Goal: Task Accomplishment & Management: Manage account settings

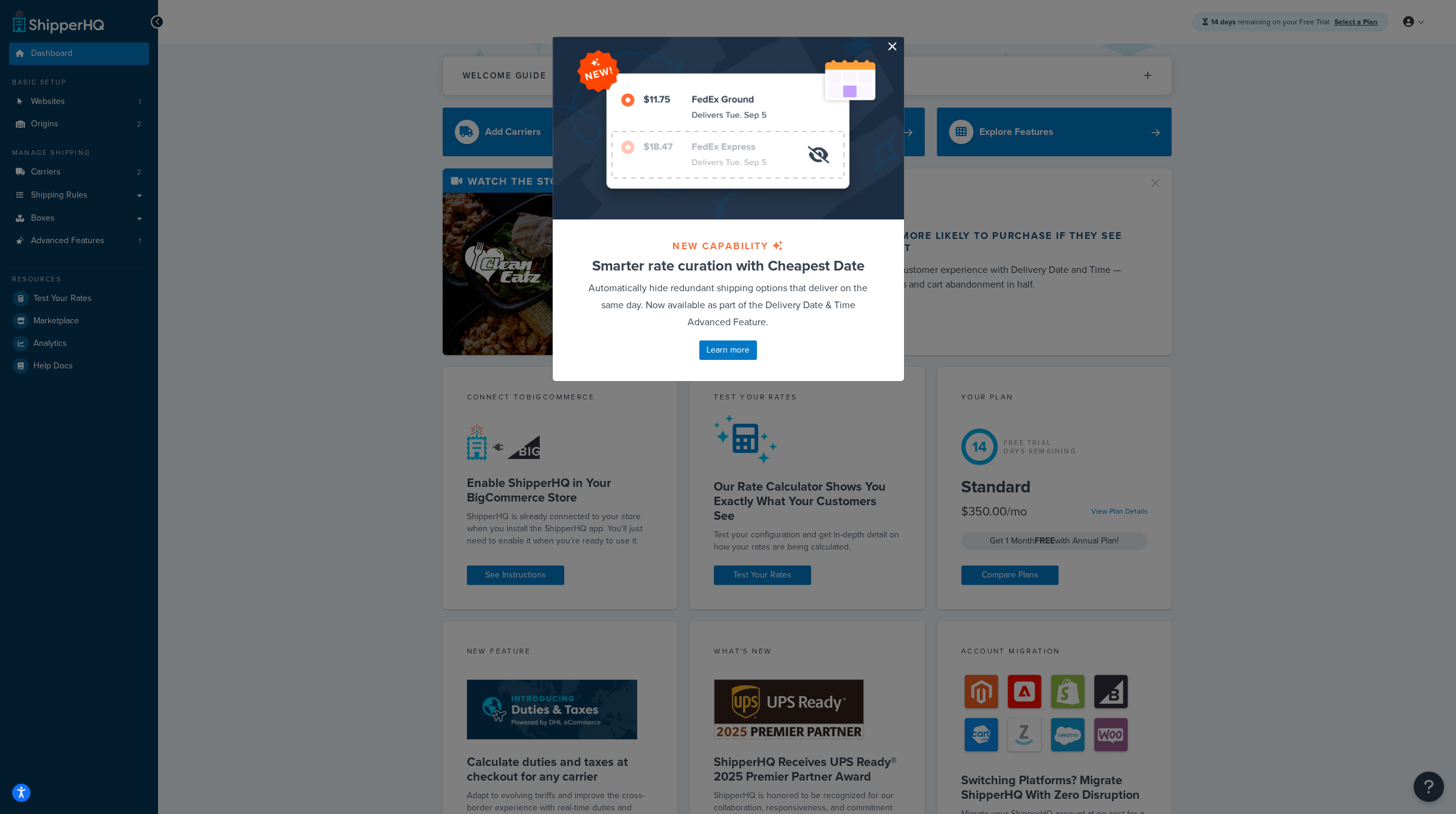
click at [901, 40] on button "button" at bounding box center [901, 38] width 3 height 3
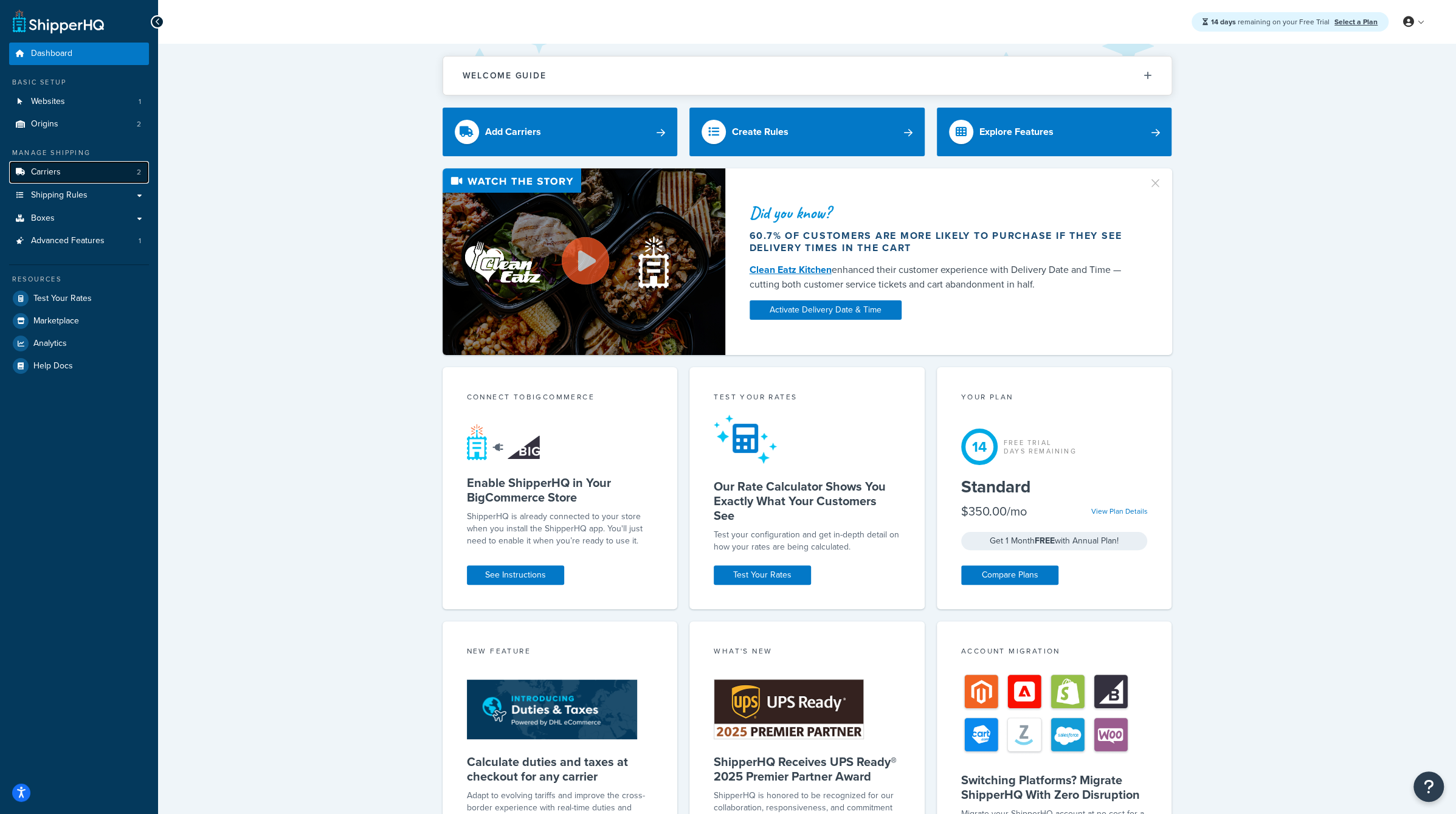
click at [99, 174] on link "Carriers 2" at bounding box center [79, 173] width 140 height 22
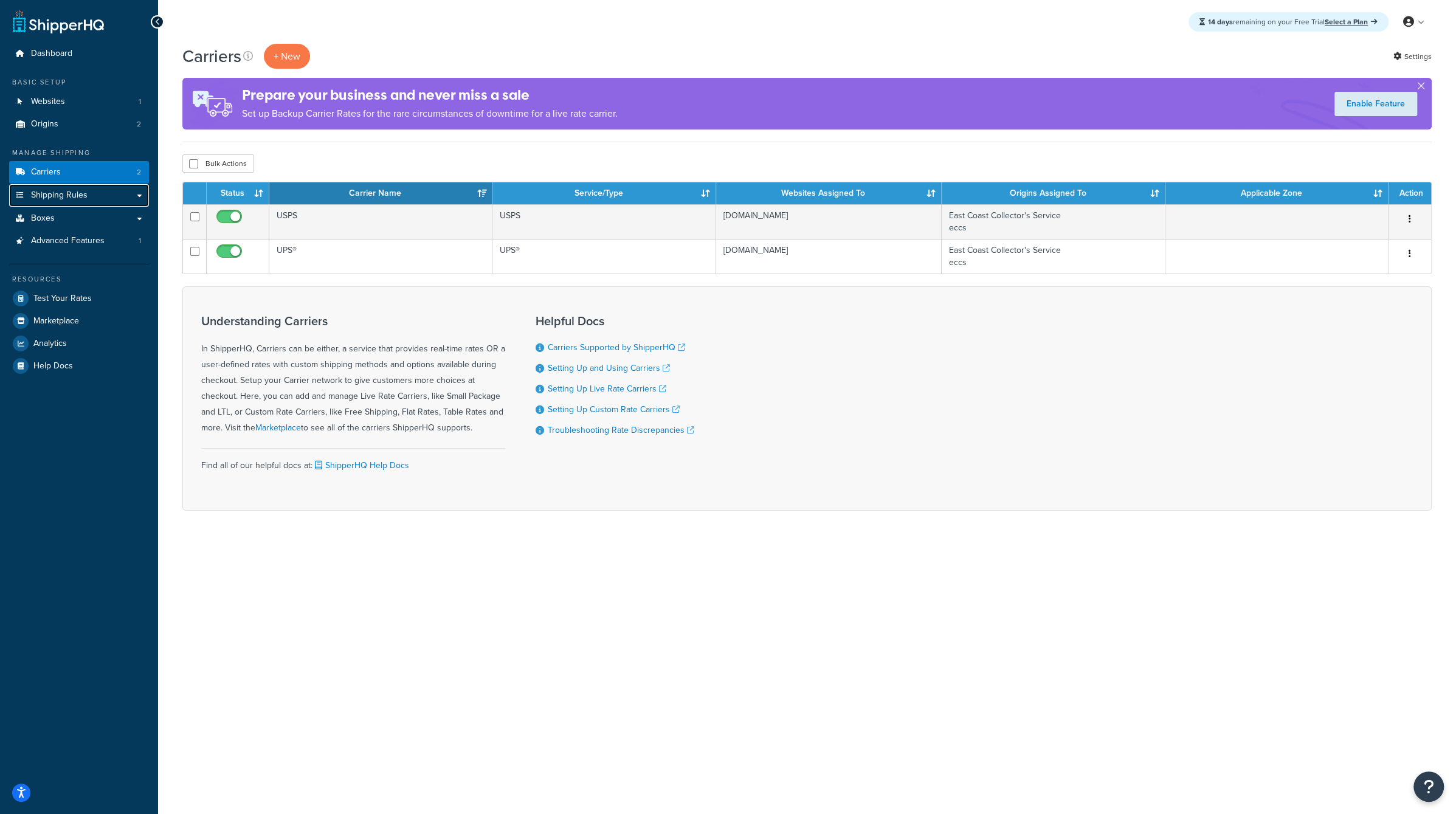
click at [97, 195] on link "Shipping Rules" at bounding box center [79, 196] width 140 height 22
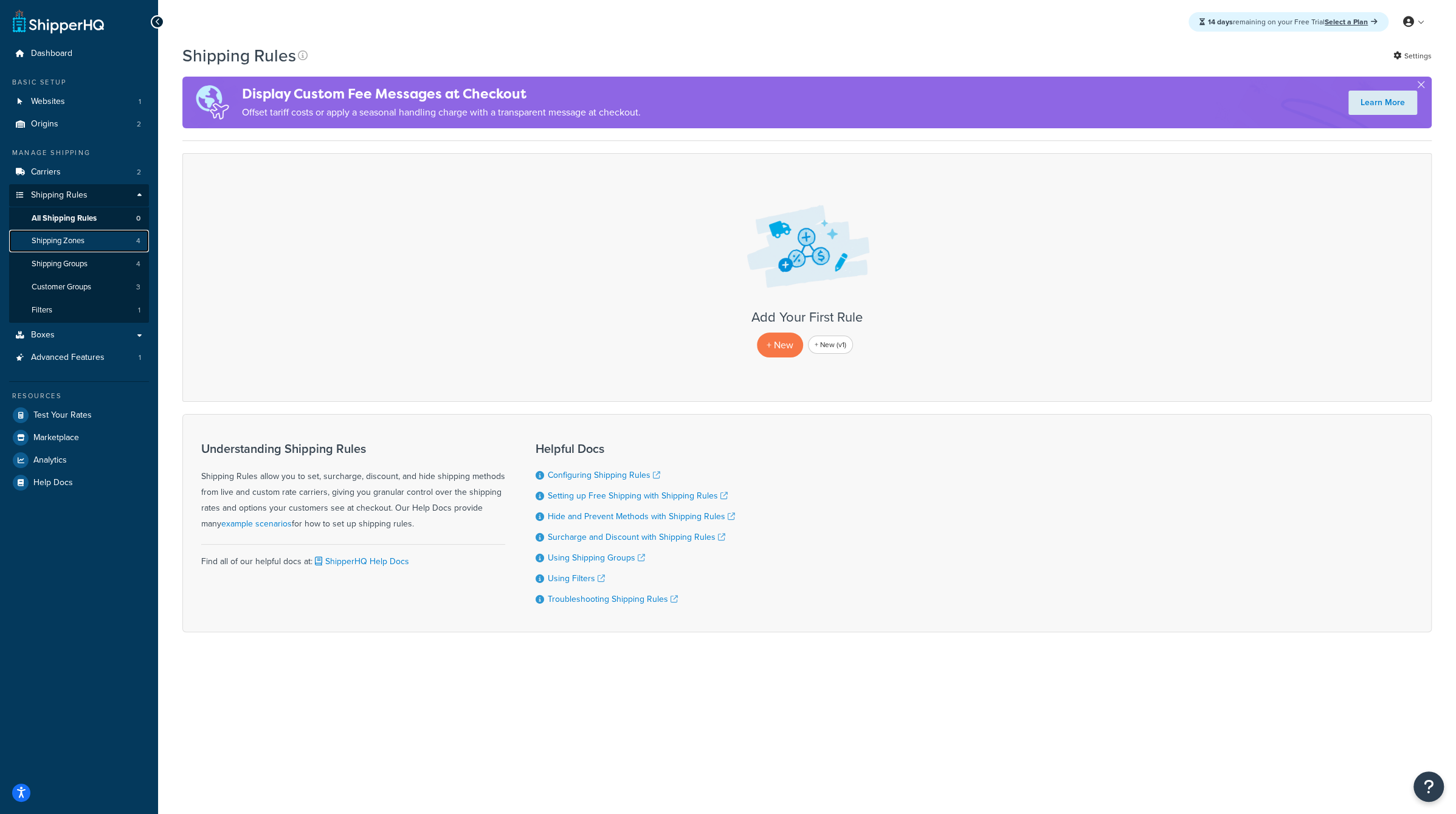
click at [104, 231] on link "Shipping Zones 4" at bounding box center [79, 241] width 140 height 22
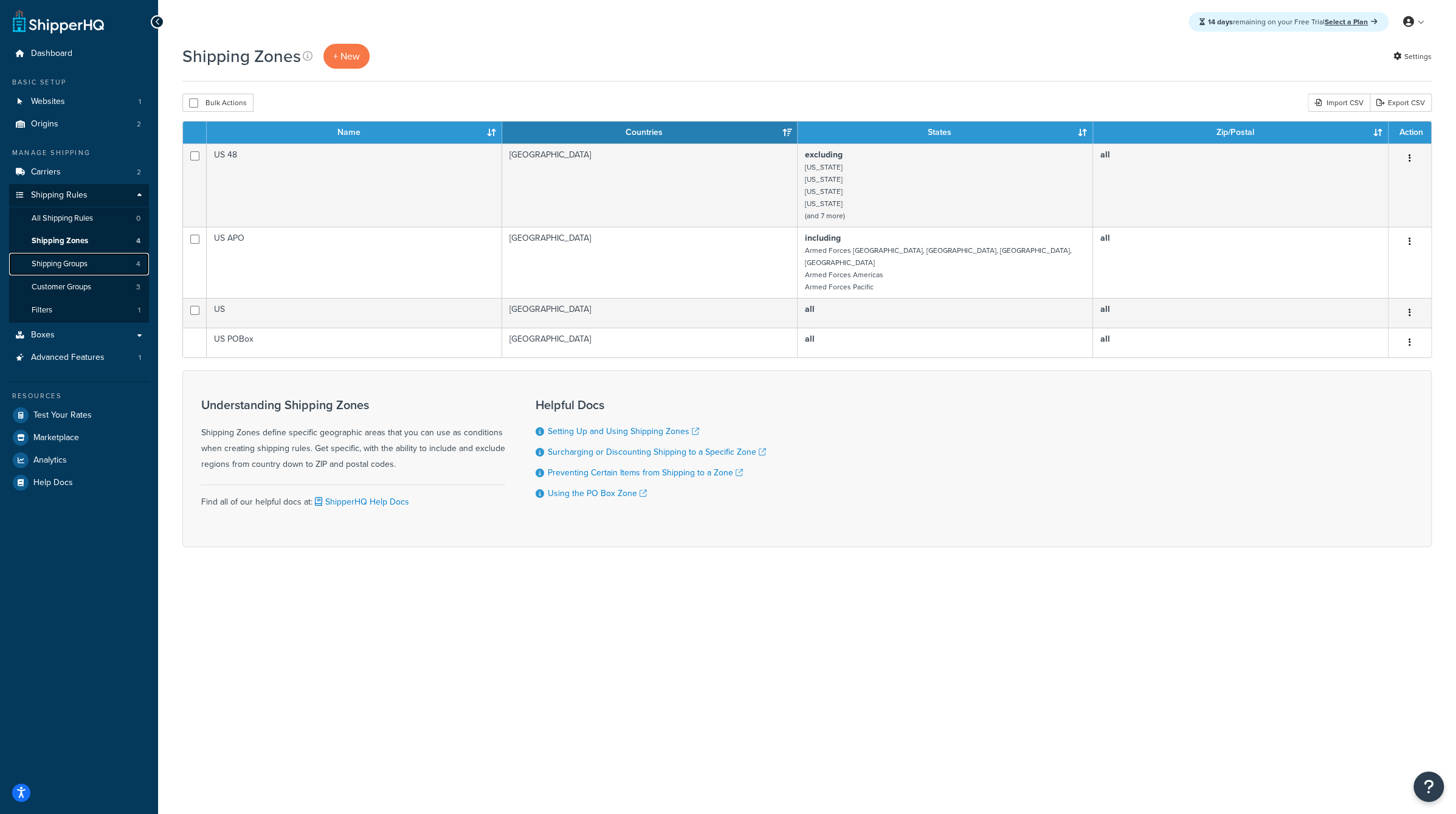
click at [110, 259] on link "Shipping Groups 4" at bounding box center [79, 264] width 140 height 22
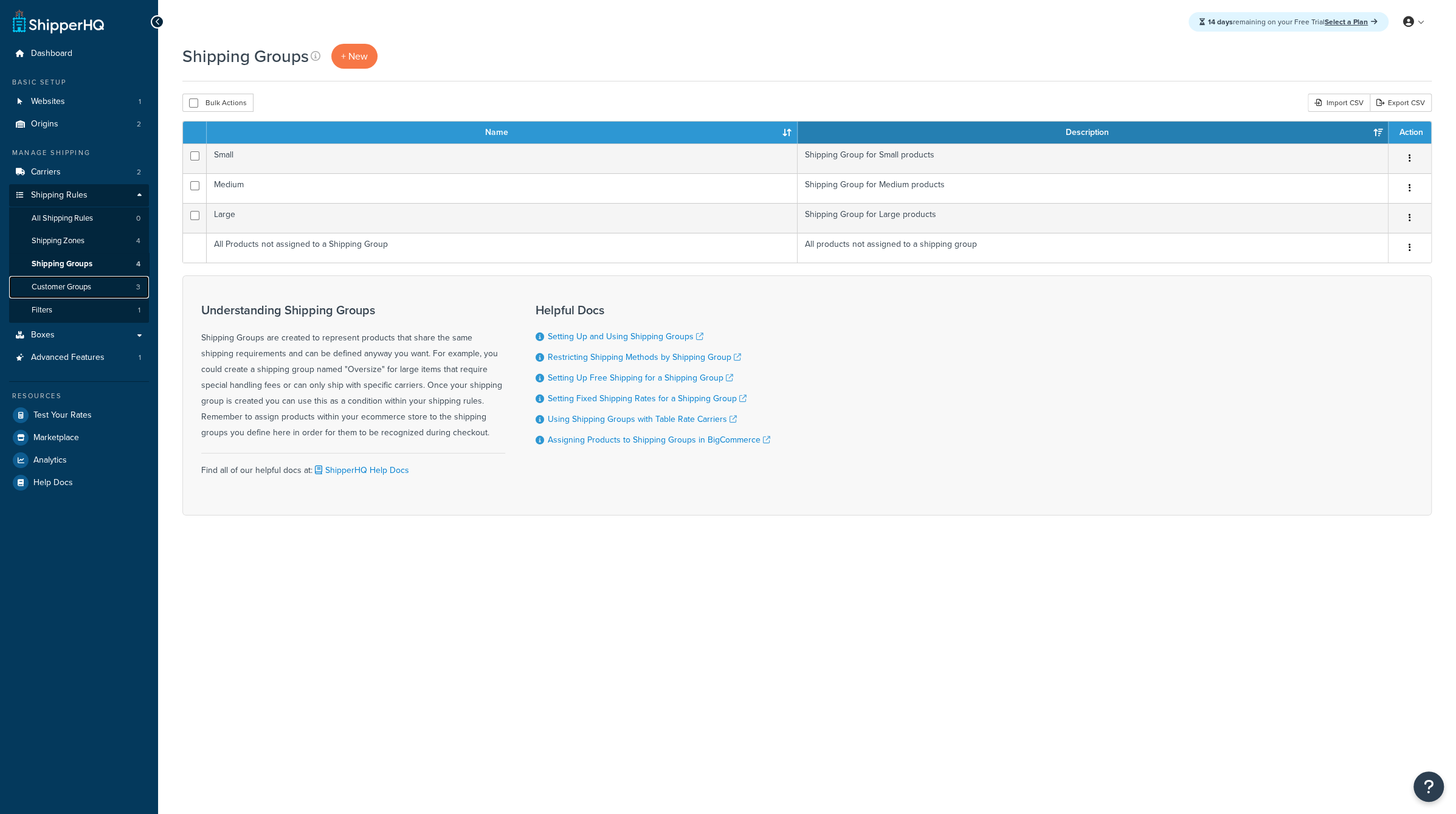
click at [110, 281] on link "Customer Groups 3" at bounding box center [79, 287] width 140 height 22
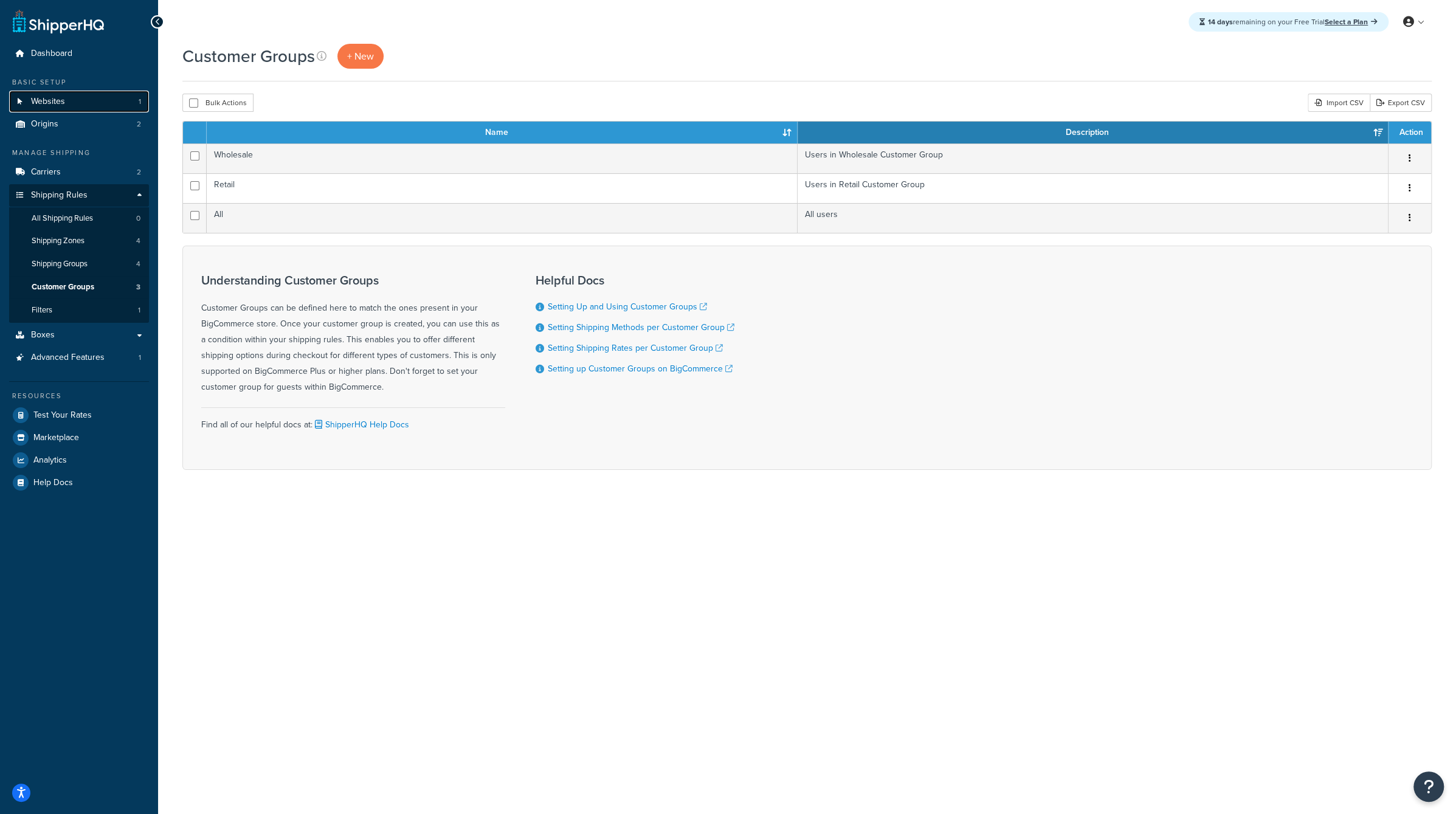
click at [89, 101] on link "Websites 1" at bounding box center [79, 102] width 140 height 22
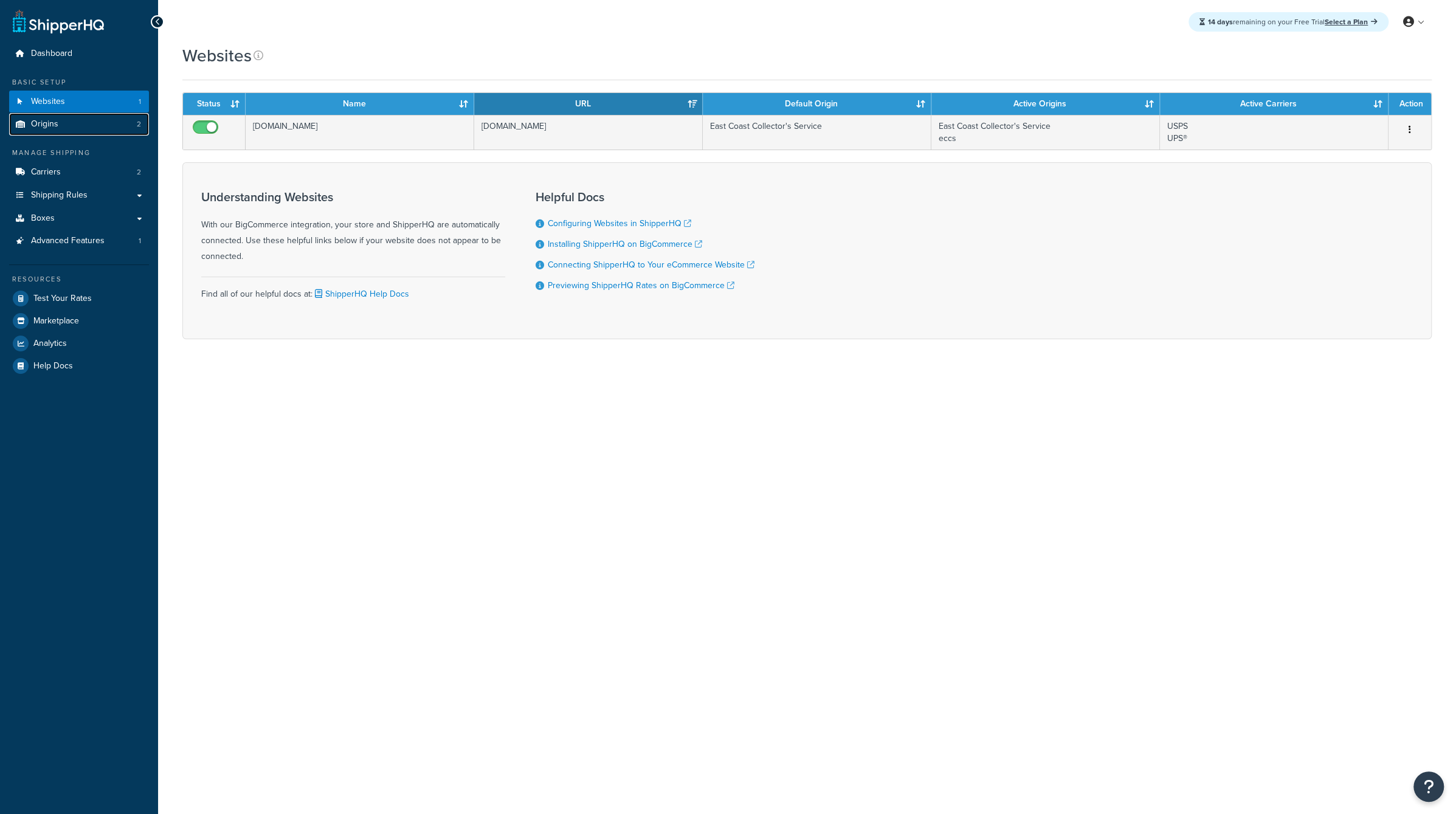
click at [95, 129] on link "Origins 2" at bounding box center [79, 125] width 140 height 22
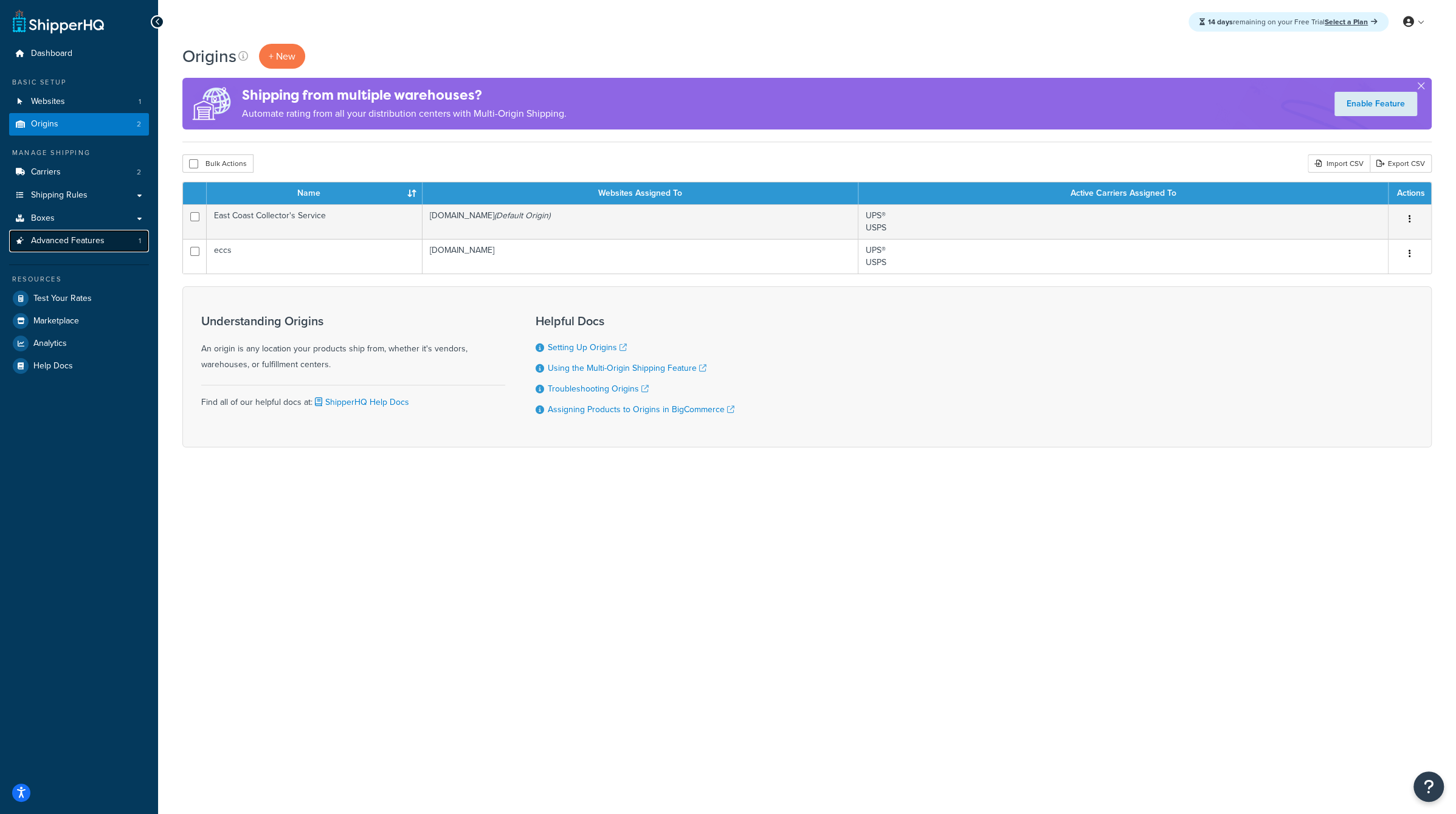
click at [81, 242] on span "Advanced Features" at bounding box center [68, 241] width 74 height 10
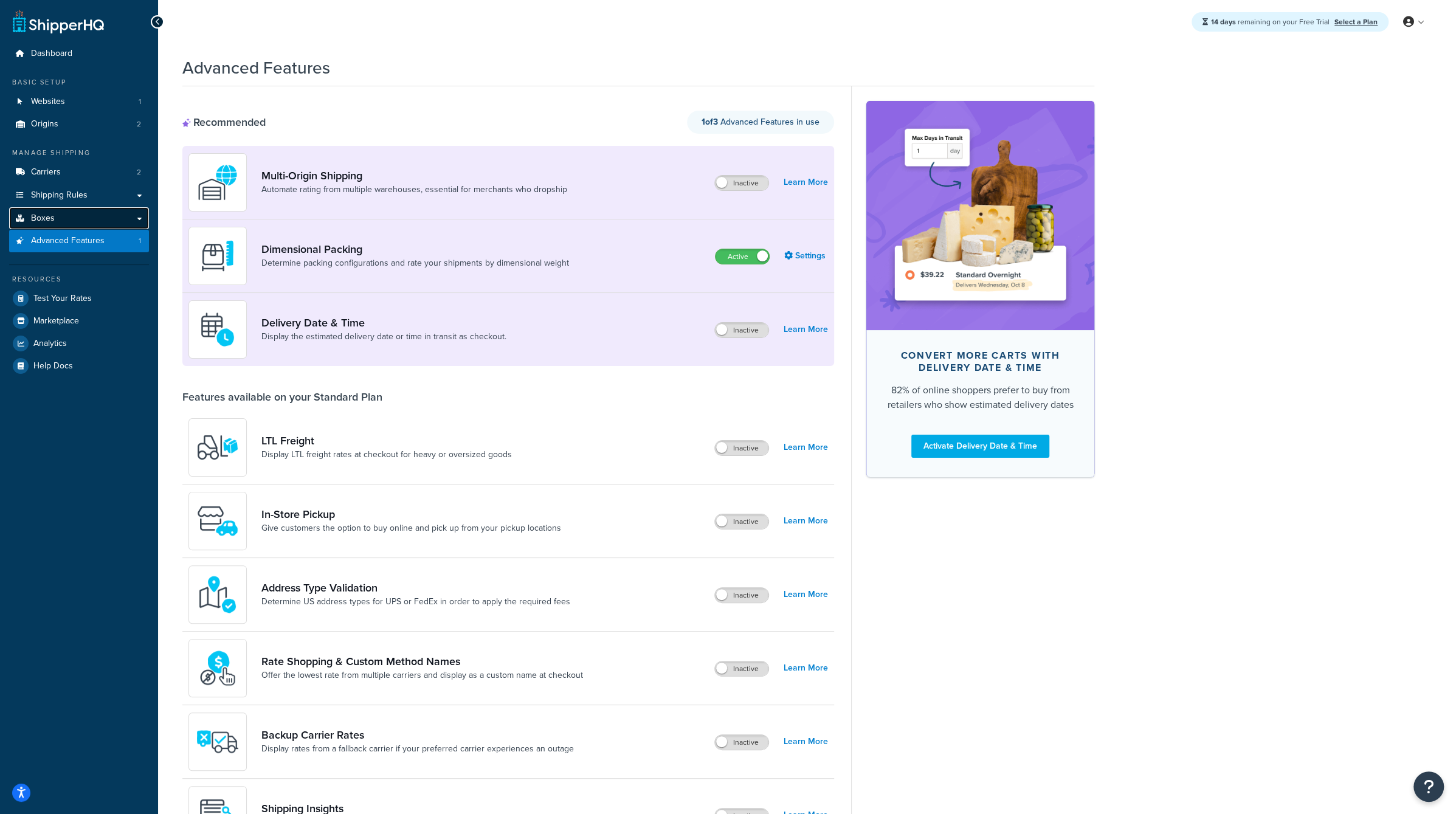
click at [78, 218] on link "Boxes" at bounding box center [79, 219] width 140 height 22
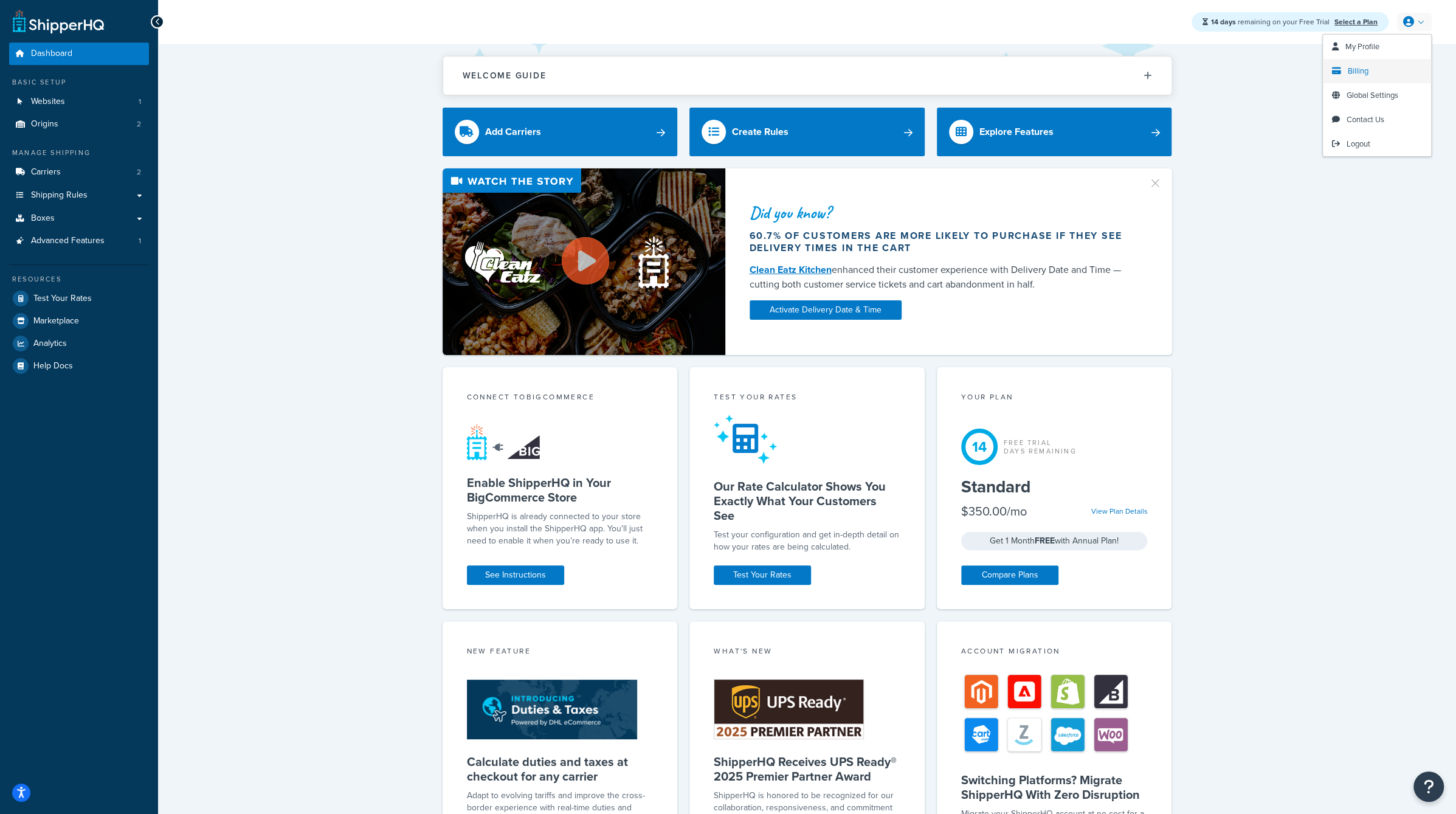
click at [1363, 71] on span "Billing" at bounding box center [1358, 70] width 20 height 12
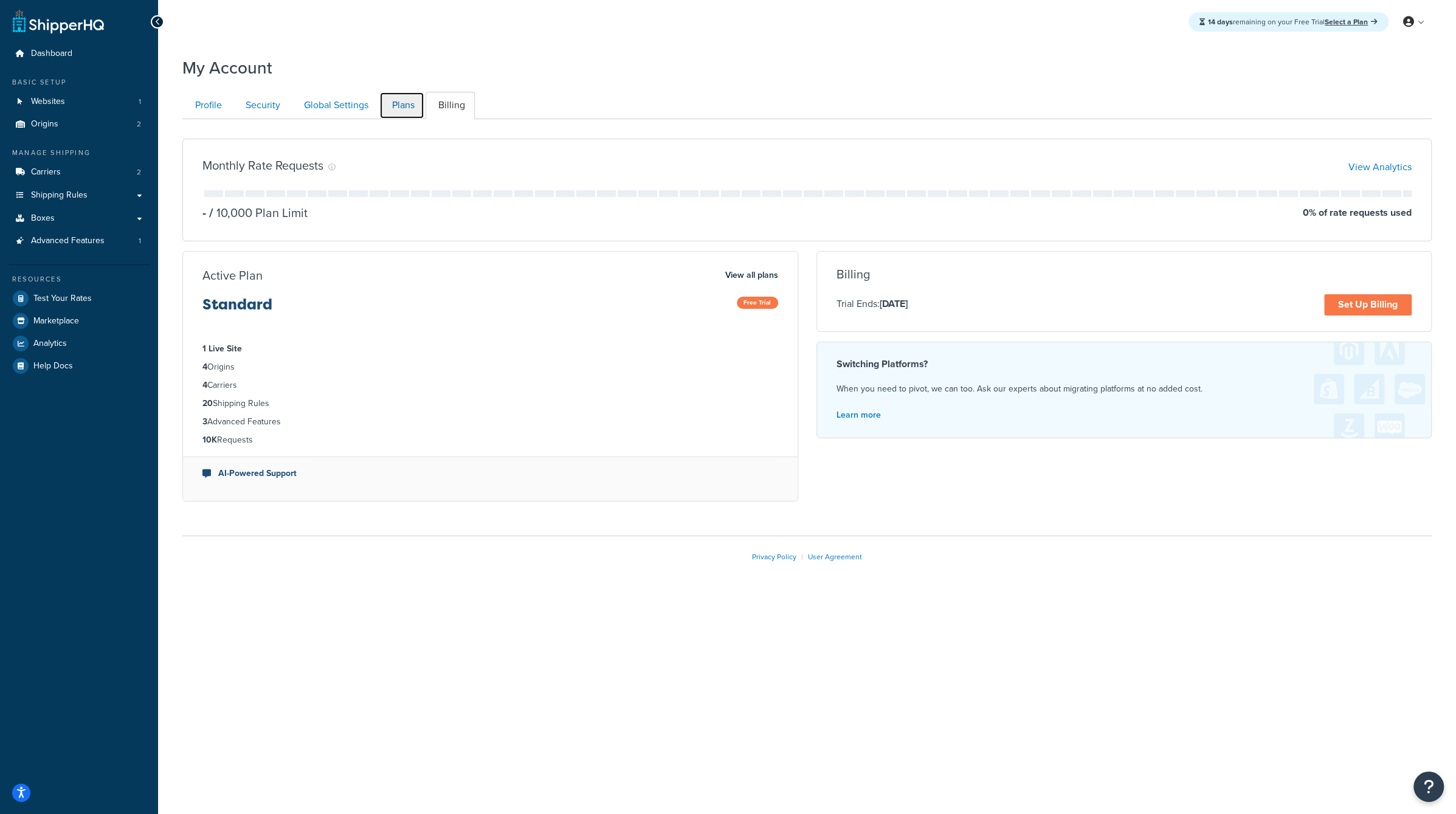
click at [407, 104] on link "Plans" at bounding box center [401, 105] width 45 height 28
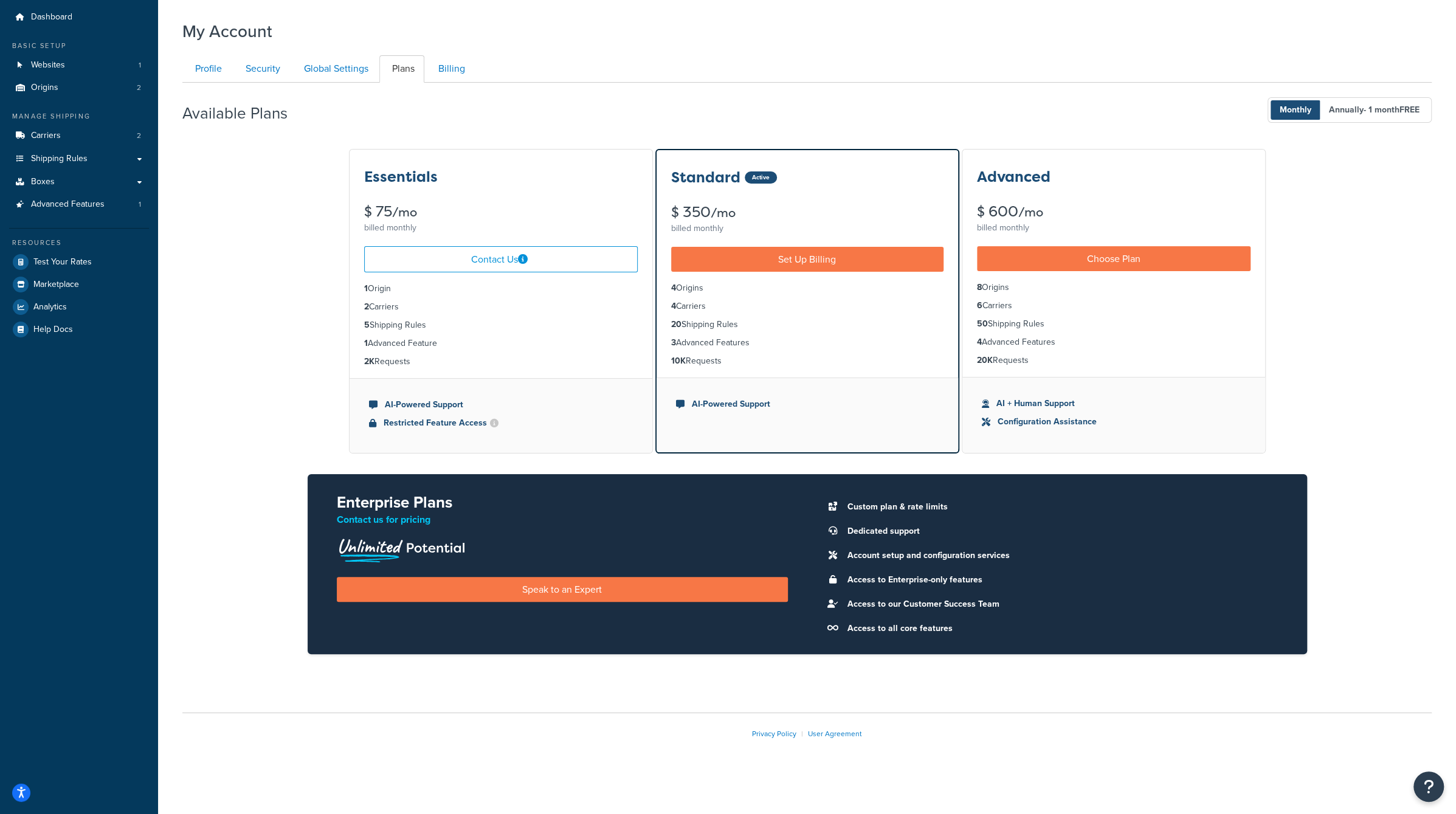
drag, startPoint x: 412, startPoint y: 366, endPoint x: 355, endPoint y: 284, distance: 99.9
click at [355, 284] on ul "1 Origin 2 Carriers 5 Shipping Rules 1 Advanced Feature 2K Requests" at bounding box center [501, 325] width 303 height 106
copy ul "1 Origin 2 Carriers 5 Shipping Rules 1 Advanced Feature 2K Requests"
